Goal: Task Accomplishment & Management: Complete application form

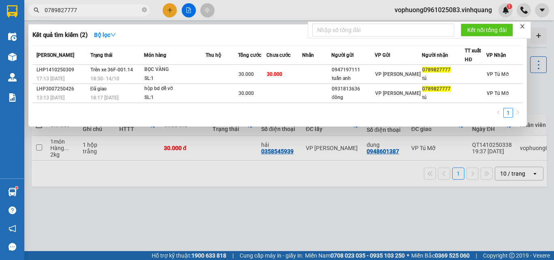
click at [167, 13] on div at bounding box center [277, 130] width 554 height 260
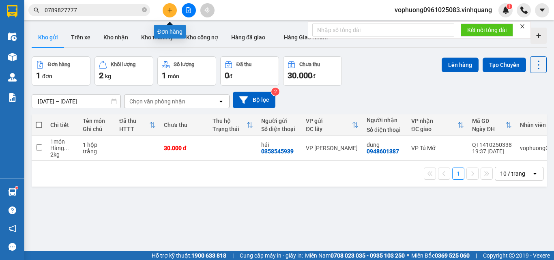
click at [169, 9] on icon "plus" at bounding box center [170, 10] width 6 height 6
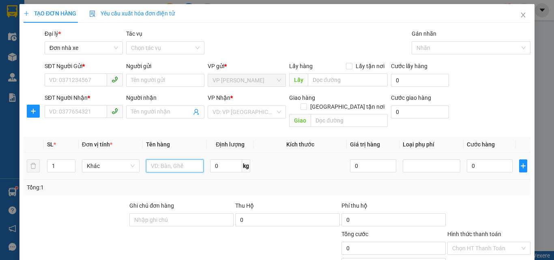
click at [159, 159] on input "text" at bounding box center [175, 165] width 58 height 13
click at [71, 77] on input "SĐT Người Gửi *" at bounding box center [76, 79] width 62 height 13
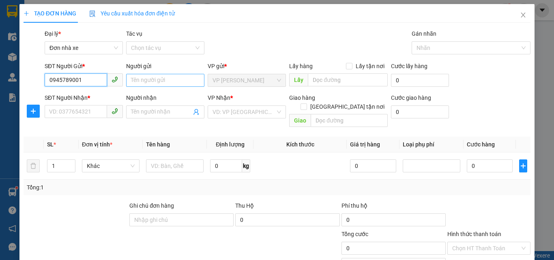
type input "0945789001"
click at [163, 82] on input "Người gửi" at bounding box center [165, 80] width 78 height 13
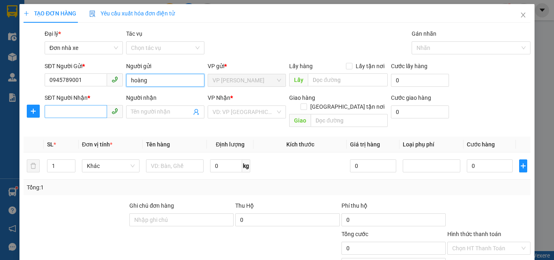
type input "hoàng"
click at [68, 111] on input "SĐT Người Nhận *" at bounding box center [76, 111] width 62 height 13
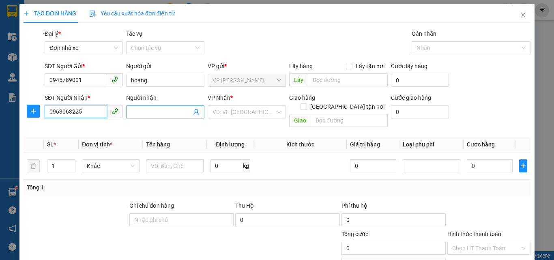
type input "0963063225"
click at [168, 114] on input "Người nhận" at bounding box center [161, 112] width 60 height 9
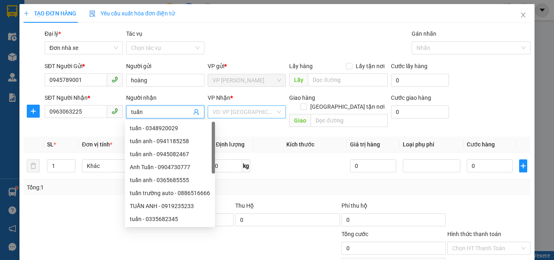
type input "tuấn"
click at [226, 108] on input "search" at bounding box center [244, 112] width 63 height 12
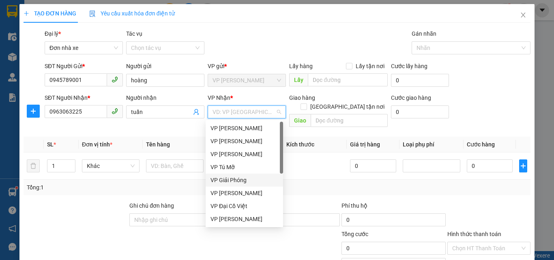
click at [235, 179] on div "VP Giải Phóng" at bounding box center [245, 180] width 68 height 9
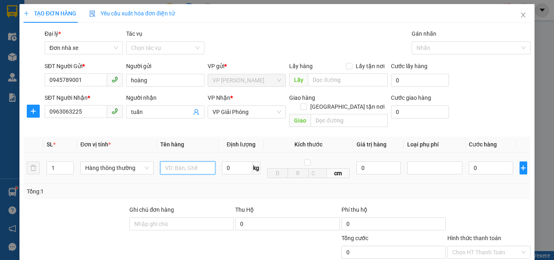
click at [204, 161] on input "text" at bounding box center [187, 167] width 55 height 13
type input "`1 hộp xanh"
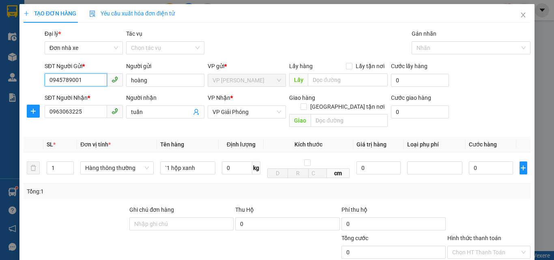
click at [70, 80] on input "0945789001" at bounding box center [76, 79] width 62 height 13
click at [231, 161] on input "0" at bounding box center [237, 167] width 30 height 13
type input "1"
click at [245, 173] on td "1 kg" at bounding box center [241, 168] width 45 height 31
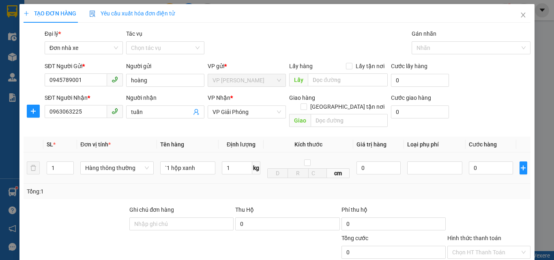
type input "30.000"
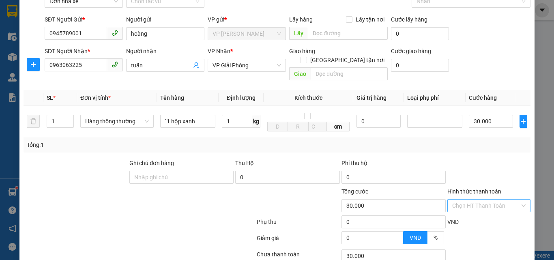
scroll to position [81, 0]
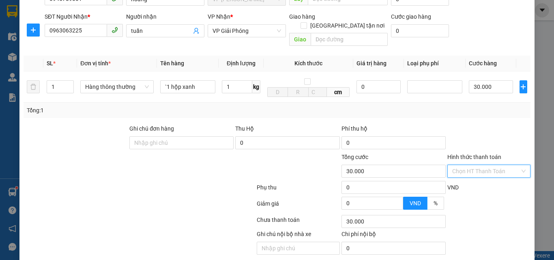
click at [472, 165] on input "Hình thức thanh toán" at bounding box center [486, 171] width 68 height 12
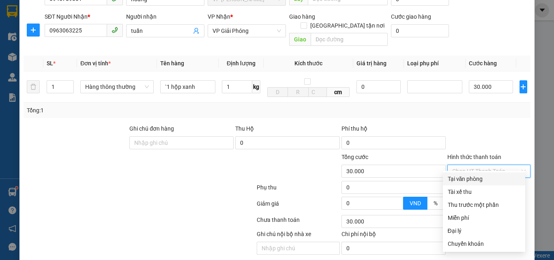
click at [473, 171] on div "Transit Pickup Surcharge Ids Transit Deliver Surcharge Ids Transit Deliver Surc…" at bounding box center [277, 111] width 507 height 326
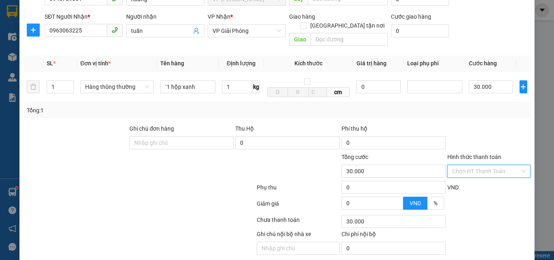
click at [473, 165] on input "Hình thức thanh toán" at bounding box center [486, 171] width 68 height 12
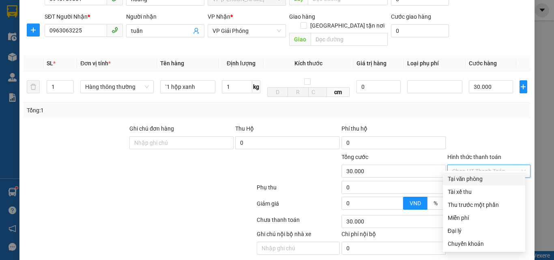
click at [473, 176] on div "Tại văn phòng" at bounding box center [484, 178] width 73 height 9
type input "0"
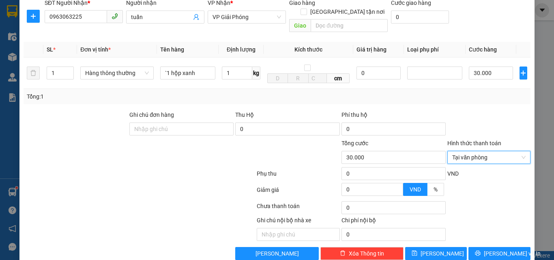
scroll to position [102, 0]
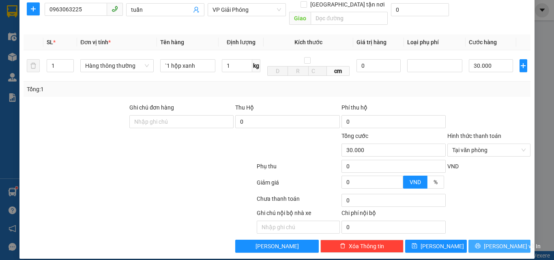
click at [493, 242] on span "[PERSON_NAME] và In" at bounding box center [512, 246] width 57 height 9
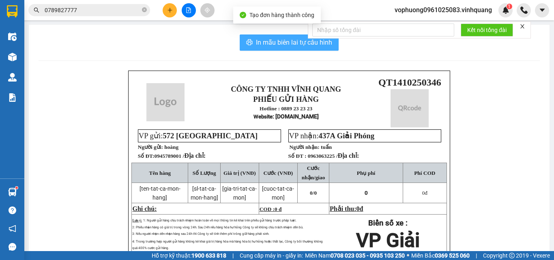
click at [294, 40] on span "In mẫu biên lai tự cấu hình" at bounding box center [294, 42] width 76 height 10
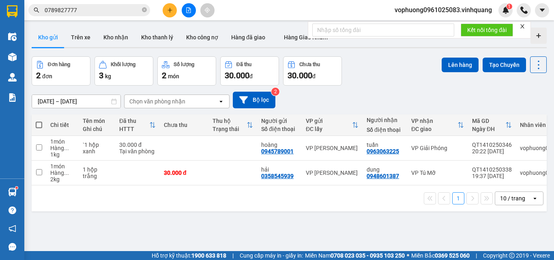
click at [171, 10] on icon "plus" at bounding box center [170, 10] width 6 height 6
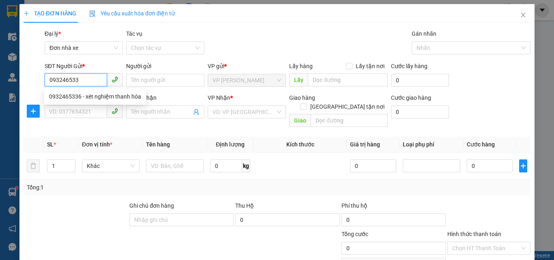
type input "0932465336"
click at [76, 93] on div "0932465336 - xét nghiệm thanh hóa" at bounding box center [95, 96] width 92 height 9
type input "xét nghiệm thanh hóa"
type input "0358788400"
type input "chị đoàn"
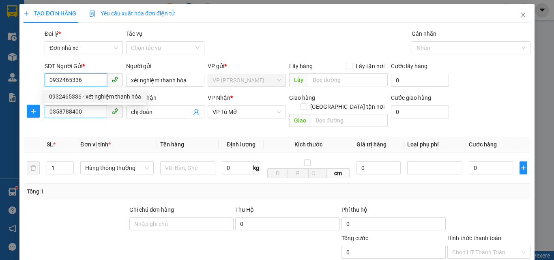
type input "0932465336"
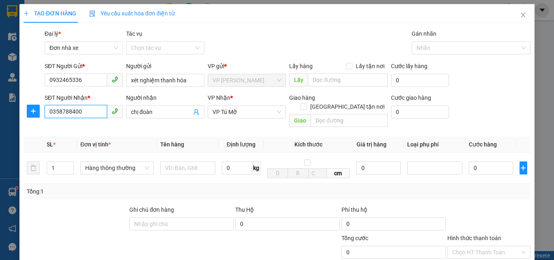
click at [87, 113] on input "0358788400" at bounding box center [76, 111] width 62 height 13
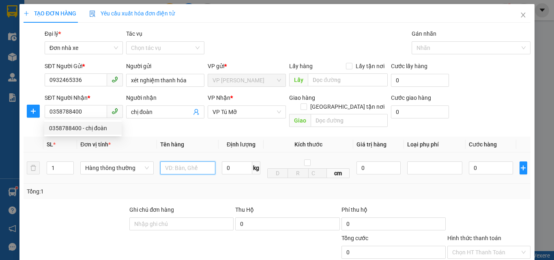
click at [179, 163] on input "text" at bounding box center [187, 167] width 55 height 13
type input "1 hộp trắng"
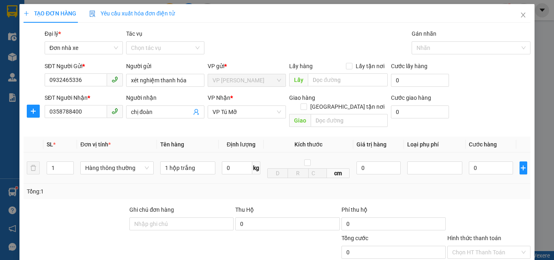
click at [249, 167] on div "0 kg" at bounding box center [241, 168] width 39 height 16
click at [243, 162] on input "0" at bounding box center [237, 167] width 30 height 13
type input "1"
drag, startPoint x: 253, startPoint y: 177, endPoint x: 285, endPoint y: 174, distance: 32.1
click at [253, 184] on div "Tổng: 1" at bounding box center [277, 191] width 507 height 15
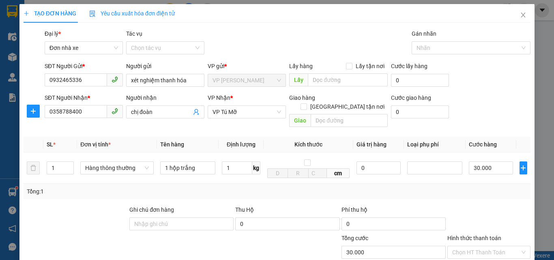
type input "30.000"
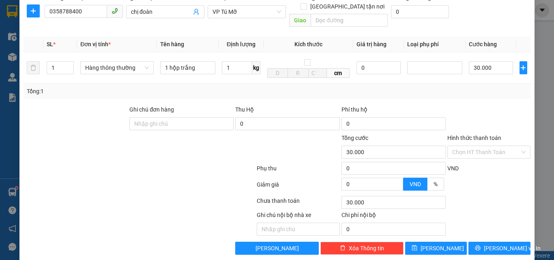
scroll to position [102, 0]
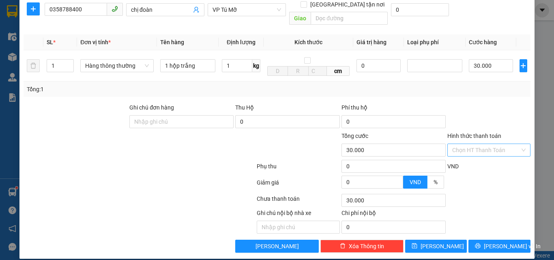
click at [472, 144] on input "Hình thức thanh toán" at bounding box center [486, 150] width 68 height 12
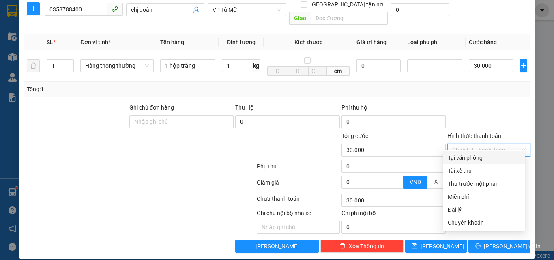
click at [465, 153] on div "Tại văn phòng" at bounding box center [484, 157] width 73 height 9
type input "0"
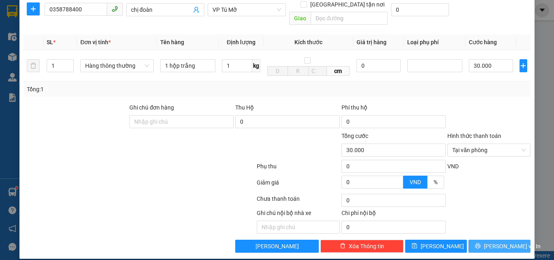
click at [487, 242] on span "[PERSON_NAME] và In" at bounding box center [512, 246] width 57 height 9
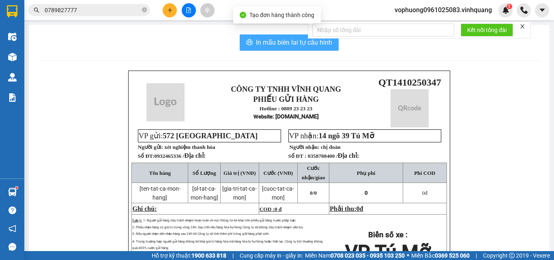
click at [268, 41] on span "In mẫu biên lai tự cấu hình" at bounding box center [294, 42] width 76 height 10
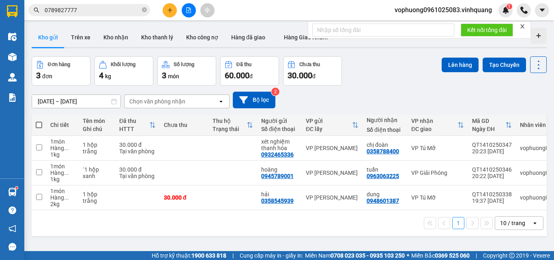
click at [40, 125] on span at bounding box center [39, 125] width 6 height 6
click at [39, 121] on input "checkbox" at bounding box center [39, 121] width 0 height 0
checkbox input "true"
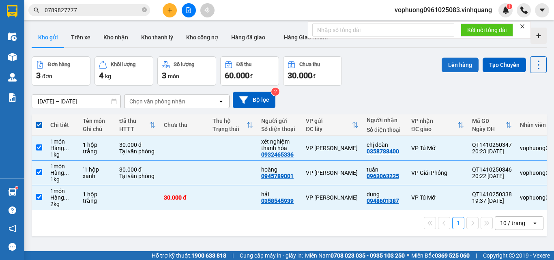
click at [453, 64] on button "Lên hàng" at bounding box center [460, 65] width 37 height 15
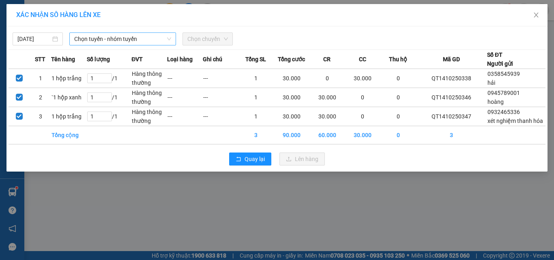
click at [147, 36] on span "Chọn tuyến - nhóm tuyến" at bounding box center [122, 39] width 97 height 12
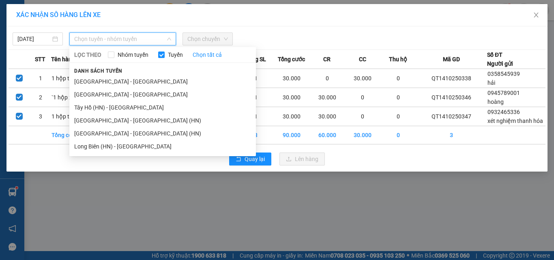
drag, startPoint x: 133, startPoint y: 83, endPoint x: 156, endPoint y: 68, distance: 27.5
click at [133, 82] on li "[GEOGRAPHIC_DATA] - [GEOGRAPHIC_DATA]" at bounding box center [162, 81] width 187 height 13
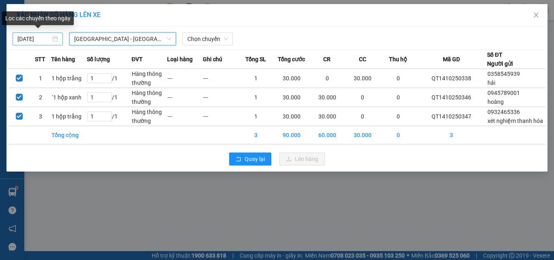
click at [19, 39] on input "[DATE]" at bounding box center [33, 38] width 33 height 9
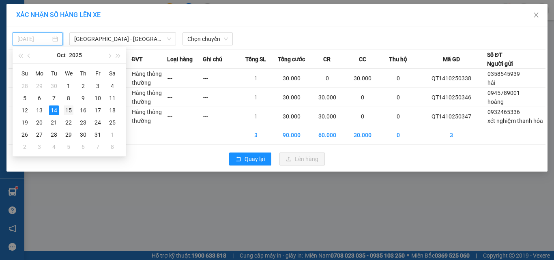
click at [69, 113] on div "15" at bounding box center [69, 110] width 10 height 10
type input "[DATE]"
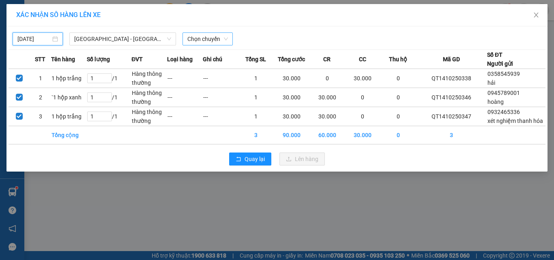
click at [212, 40] on span "Chọn chuyến" at bounding box center [207, 39] width 41 height 12
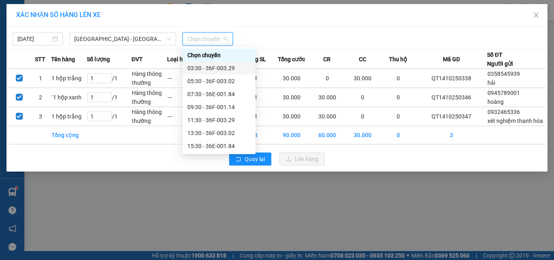
click at [220, 68] on div "03:30 - 36F-003.29" at bounding box center [218, 68] width 63 height 9
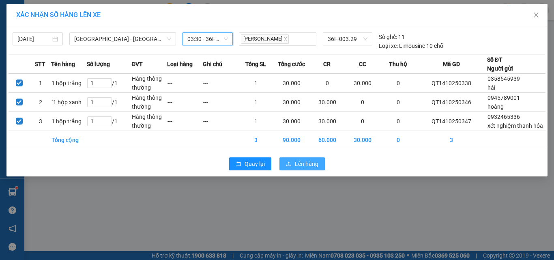
click at [312, 168] on span "Lên hàng" at bounding box center [307, 163] width 24 height 9
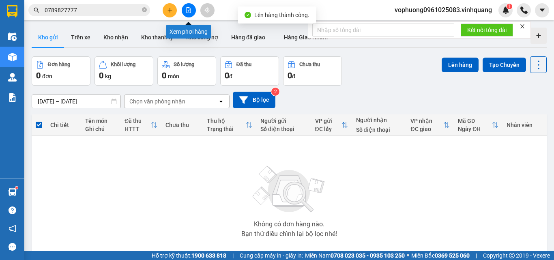
click at [186, 11] on icon "file-add" at bounding box center [189, 10] width 6 height 6
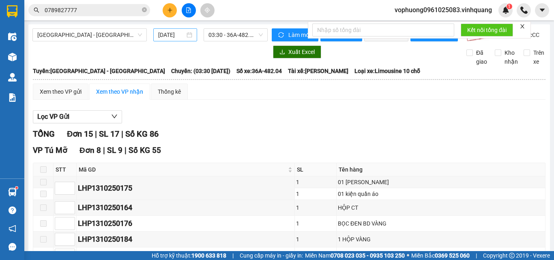
click at [165, 36] on input "[DATE]" at bounding box center [171, 34] width 27 height 9
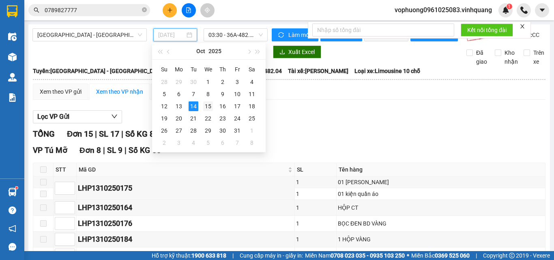
click at [209, 107] on div "15" at bounding box center [208, 106] width 10 height 10
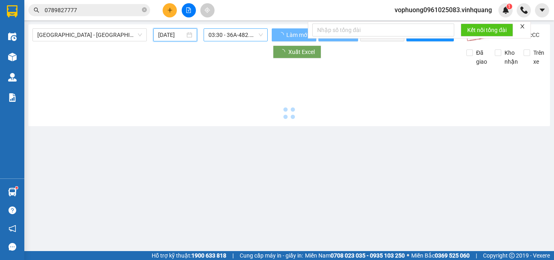
click at [231, 35] on span "03:30 - 36A-482.04" at bounding box center [236, 35] width 54 height 12
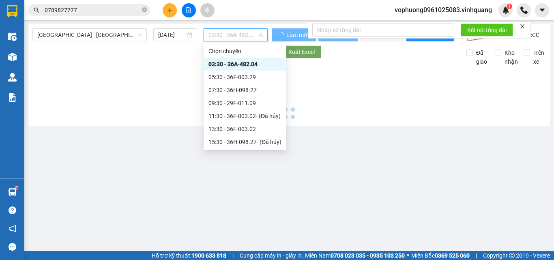
type input "[DATE]"
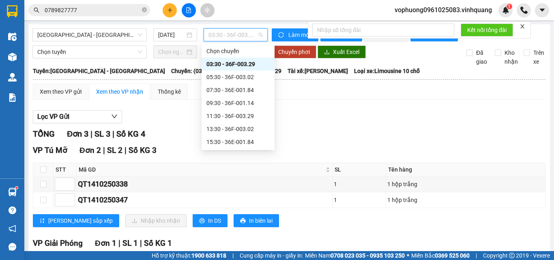
click at [233, 64] on div "03:30 - 36F-003.29" at bounding box center [237, 64] width 63 height 9
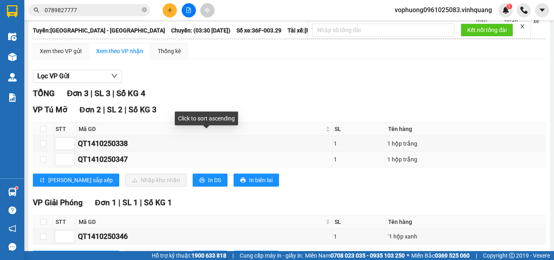
scroll to position [81, 0]
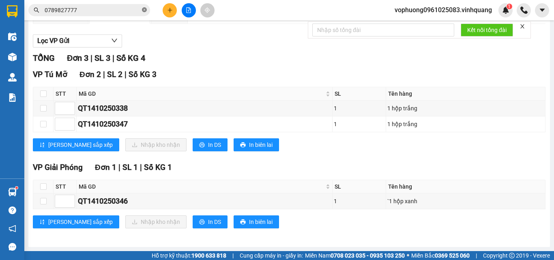
click at [143, 9] on icon "close-circle" at bounding box center [144, 9] width 5 height 5
click at [126, 9] on input "text" at bounding box center [93, 10] width 96 height 9
click at [127, 11] on input "text" at bounding box center [93, 10] width 96 height 9
drag, startPoint x: 127, startPoint y: 11, endPoint x: 94, endPoint y: 11, distance: 32.9
click at [94, 11] on input "text" at bounding box center [93, 10] width 96 height 9
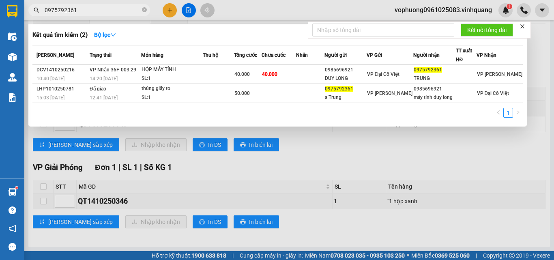
type input "0975792361"
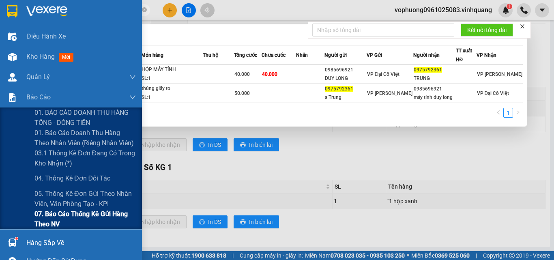
click at [62, 215] on span "07. Báo cáo thống kê gửi hàng theo NV" at bounding box center [84, 219] width 101 height 20
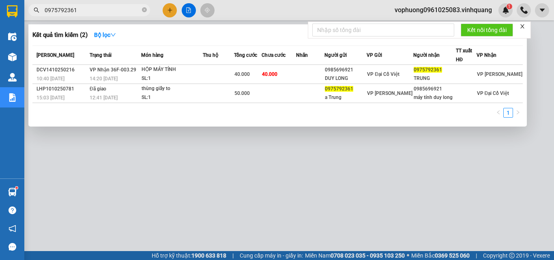
click at [395, 142] on div at bounding box center [277, 130] width 554 height 260
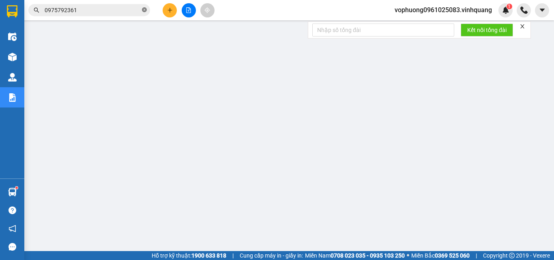
click at [146, 9] on icon "close-circle" at bounding box center [144, 9] width 5 height 5
click at [463, 7] on span "vophuong0961025083.vinhquang" at bounding box center [443, 10] width 110 height 10
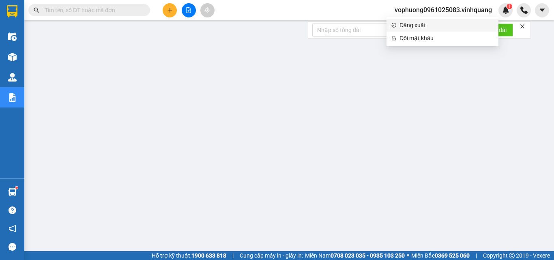
click at [434, 25] on span "Đăng xuất" at bounding box center [447, 25] width 94 height 9
